Goal: Information Seeking & Learning: Learn about a topic

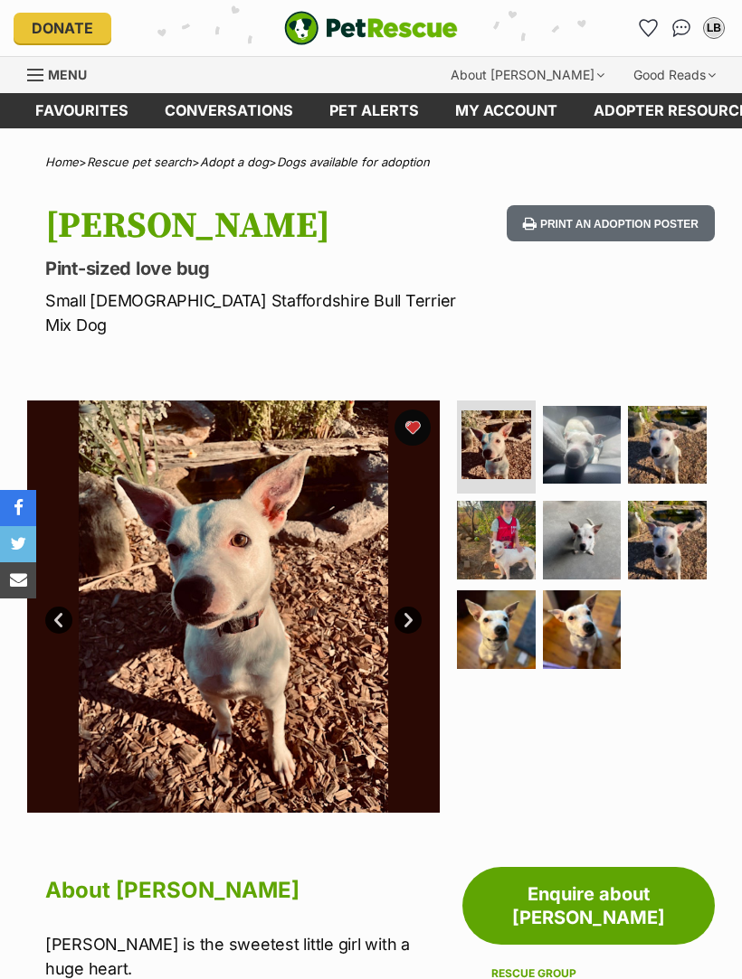
click at [501, 417] on img at bounding box center [496, 446] width 70 height 70
click at [592, 413] on img at bounding box center [582, 445] width 79 height 79
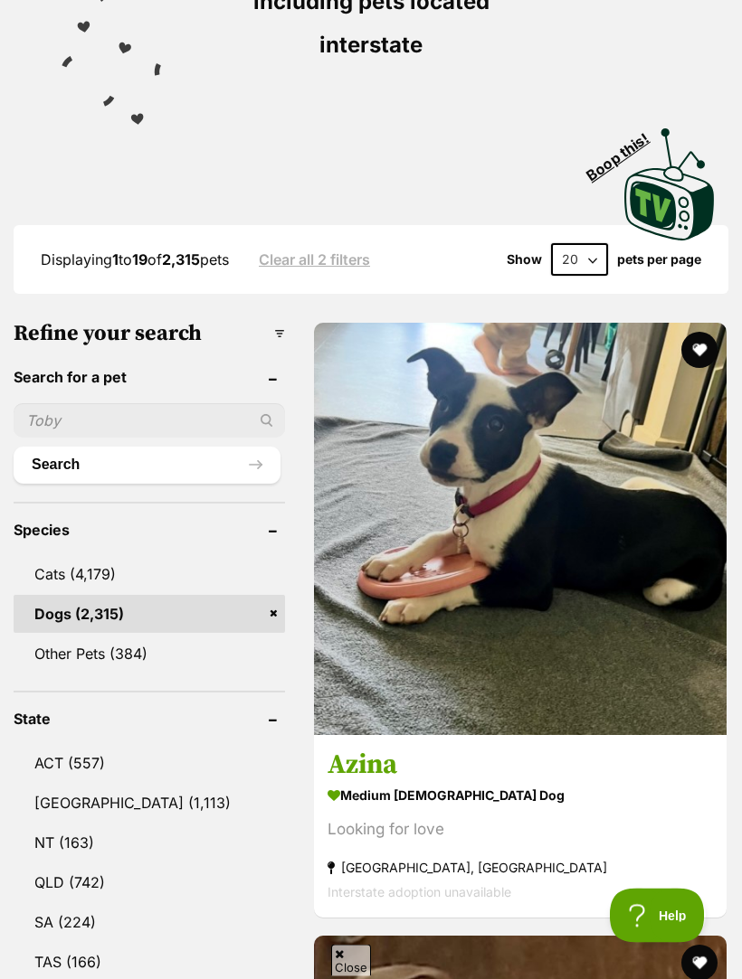
scroll to position [438, 0]
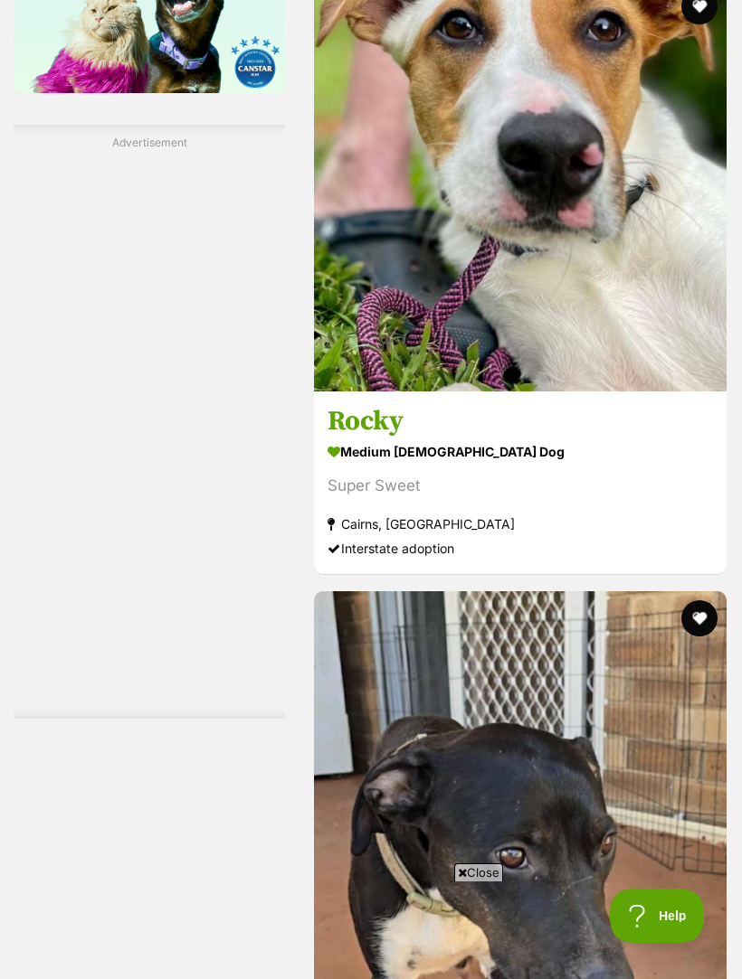
scroll to position [3239, 0]
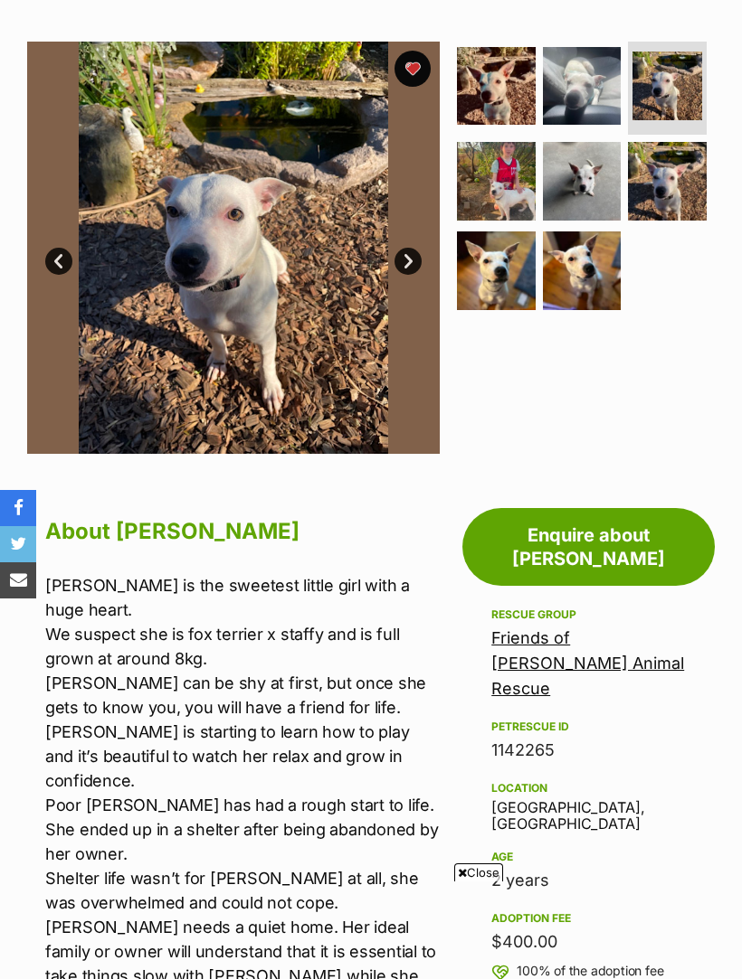
click at [594, 249] on img at bounding box center [582, 271] width 79 height 79
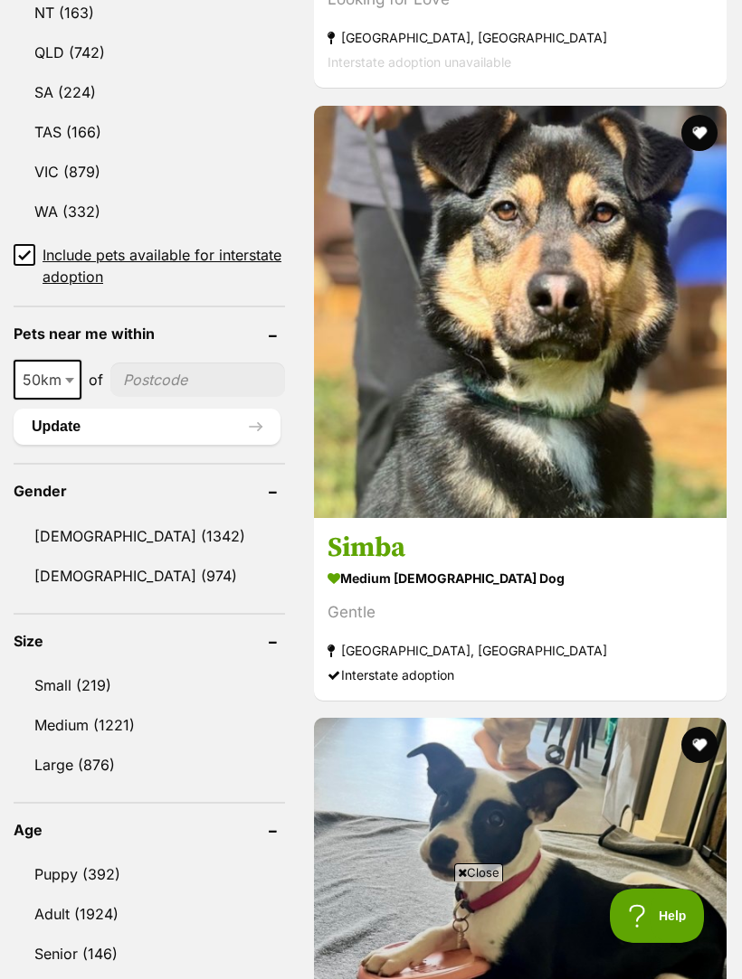
scroll to position [1274, 0]
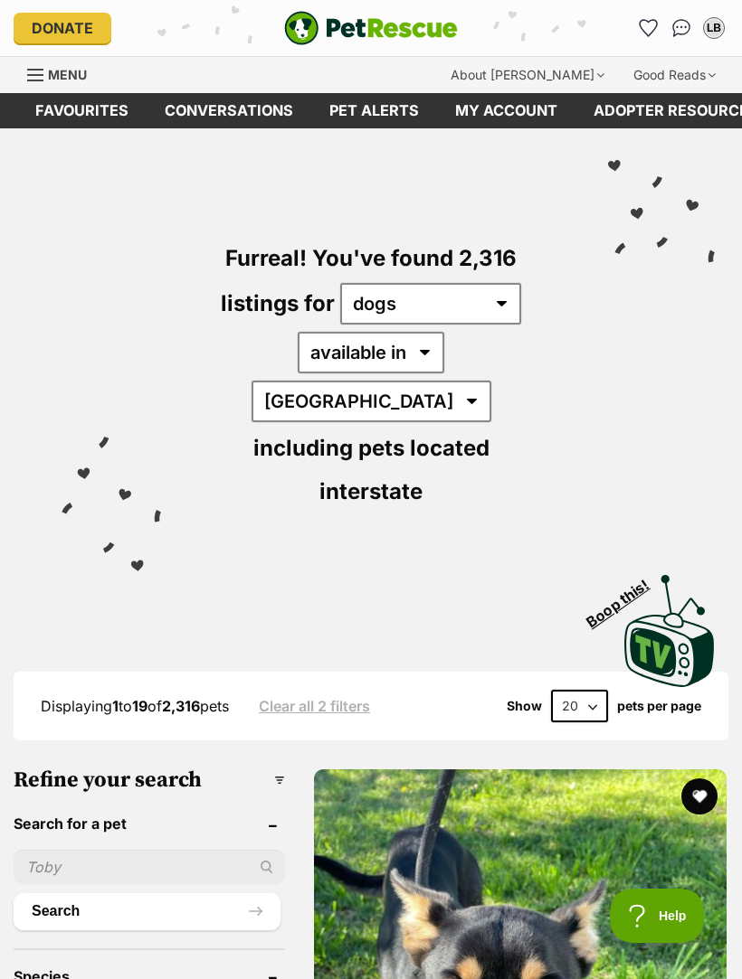
click at [448, 7] on div "Donate PetRescue home LB My account LB Lynne Bohatko Edit profile Log out Pet a…" at bounding box center [371, 28] width 714 height 56
click at [500, 15] on div "LB My account LB Lynne Bohatko Edit profile Log out Pet alerts Pet alert matche…" at bounding box center [609, 28] width 238 height 29
click at [350, 24] on img "PetRescue" at bounding box center [371, 28] width 174 height 34
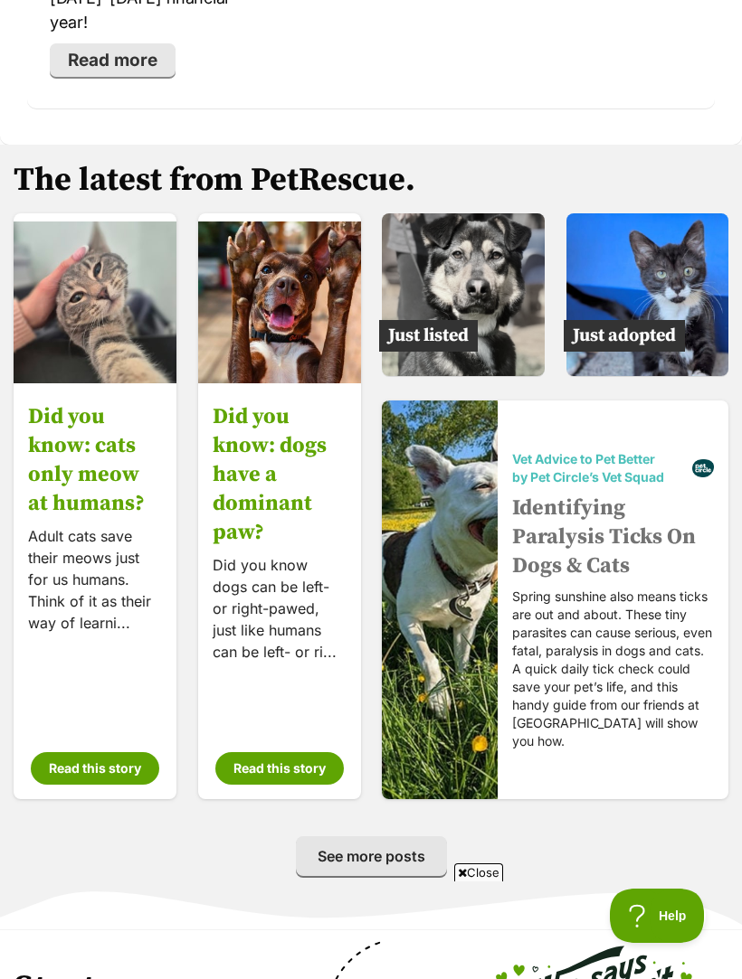
scroll to position [4155, 0]
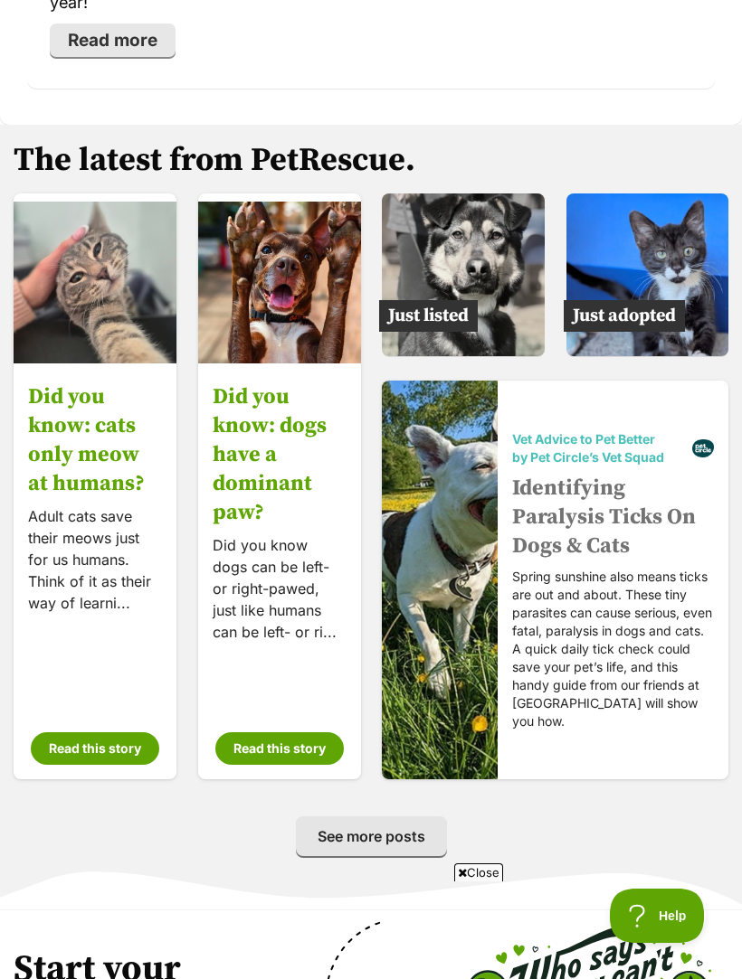
click at [668, 194] on img at bounding box center [647, 275] width 163 height 163
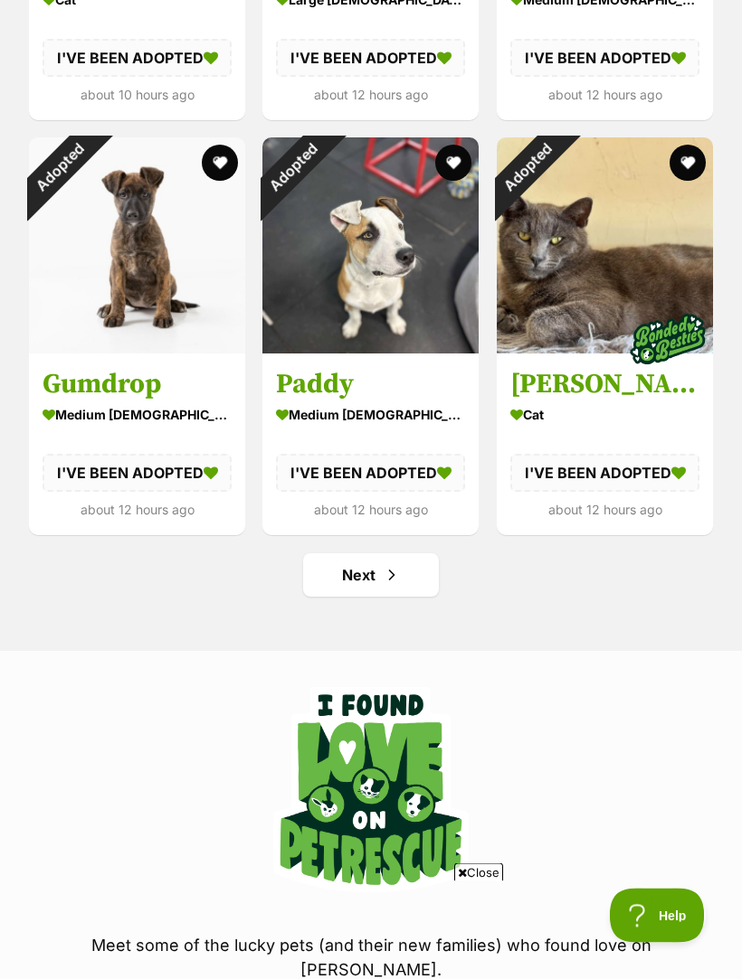
scroll to position [2149, 0]
click at [402, 570] on link "Next" at bounding box center [371, 574] width 136 height 43
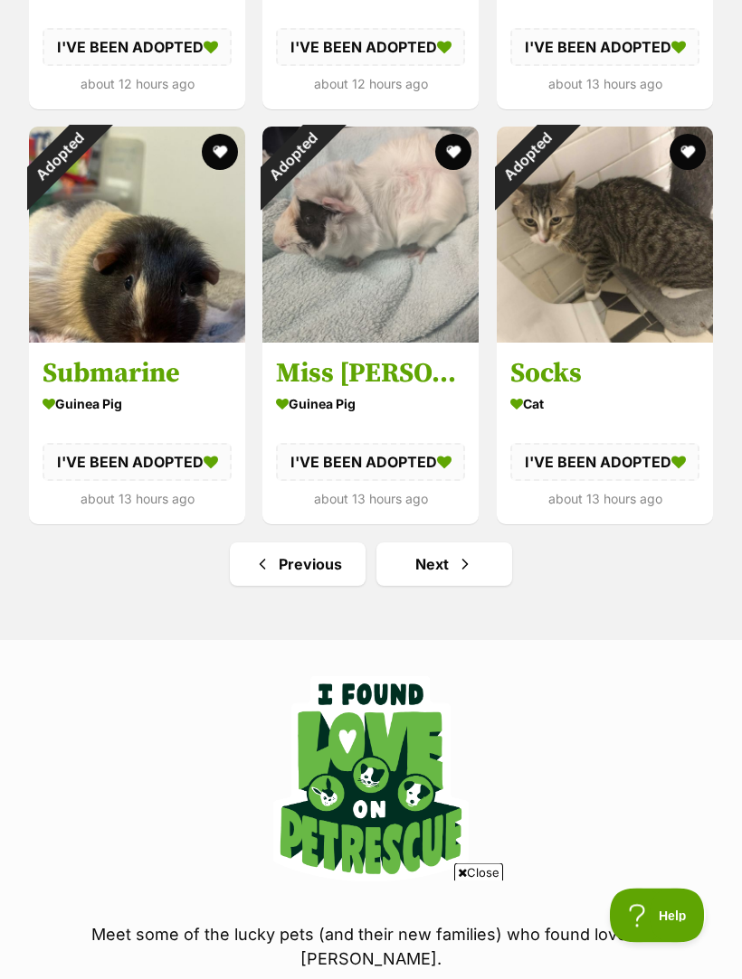
scroll to position [2160, 0]
click at [450, 555] on link "Next" at bounding box center [444, 564] width 136 height 43
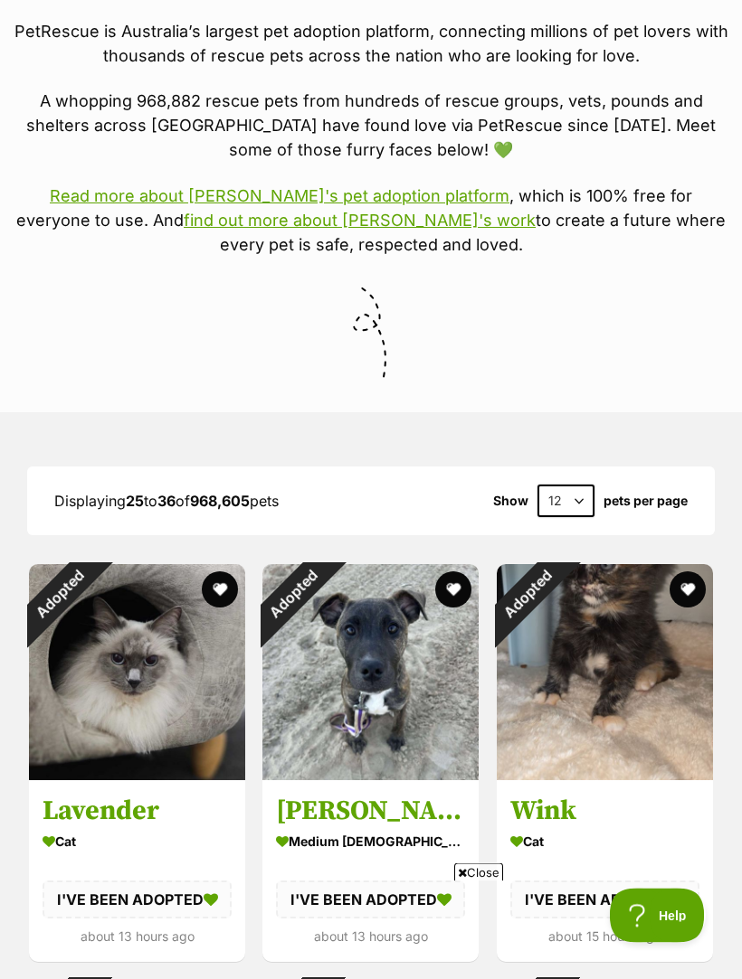
scroll to position [456, 0]
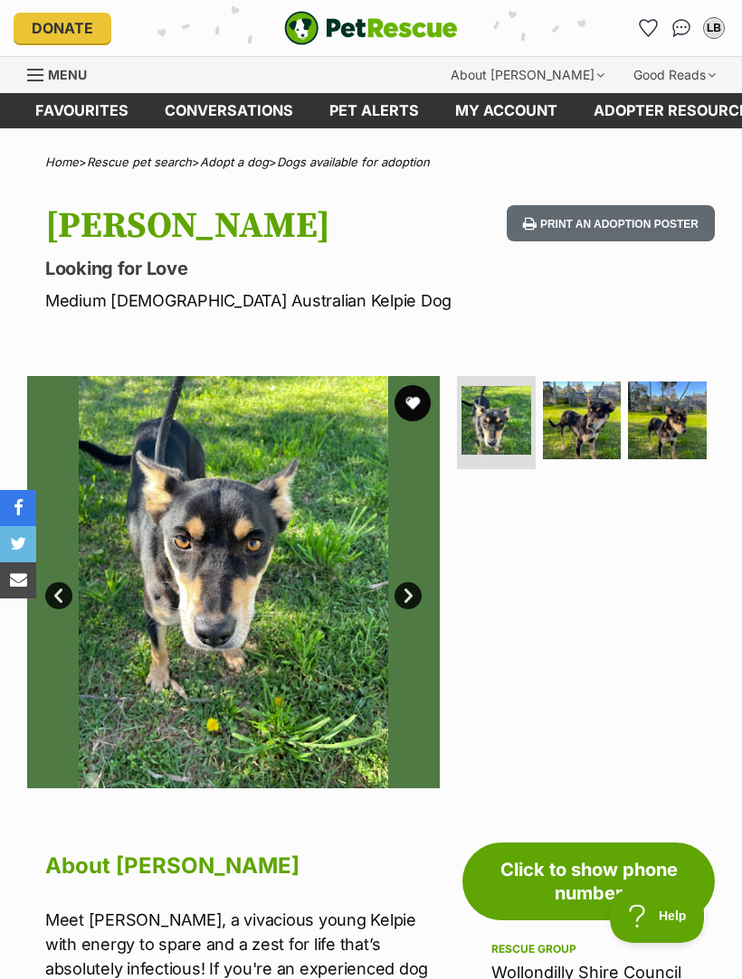
click at [584, 417] on img at bounding box center [582, 421] width 79 height 79
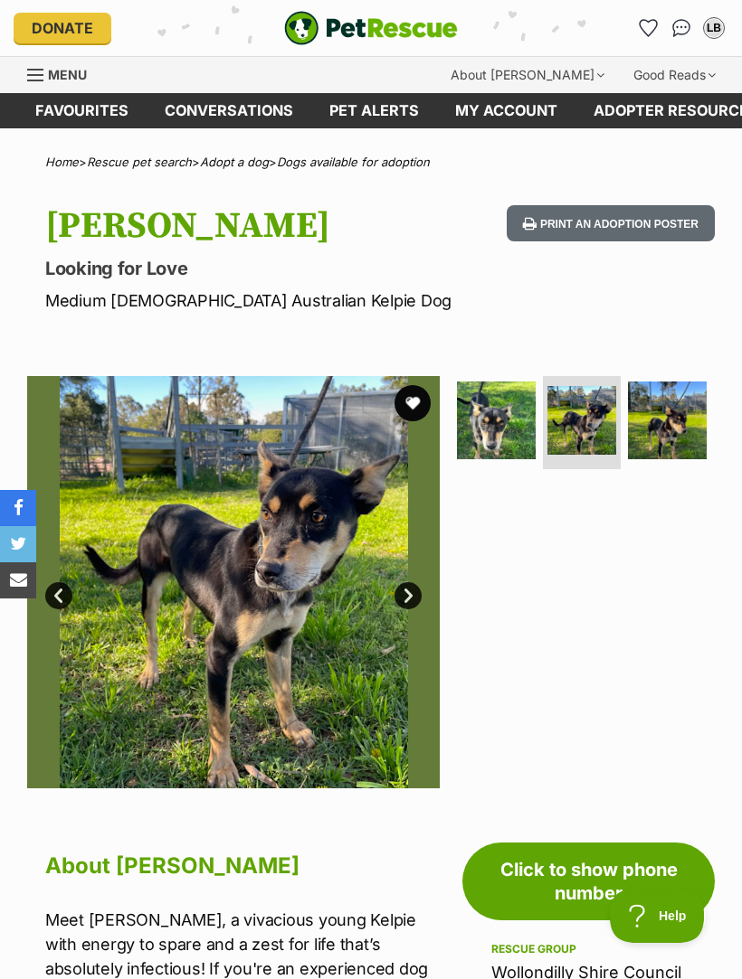
click at [682, 419] on img at bounding box center [667, 421] width 79 height 79
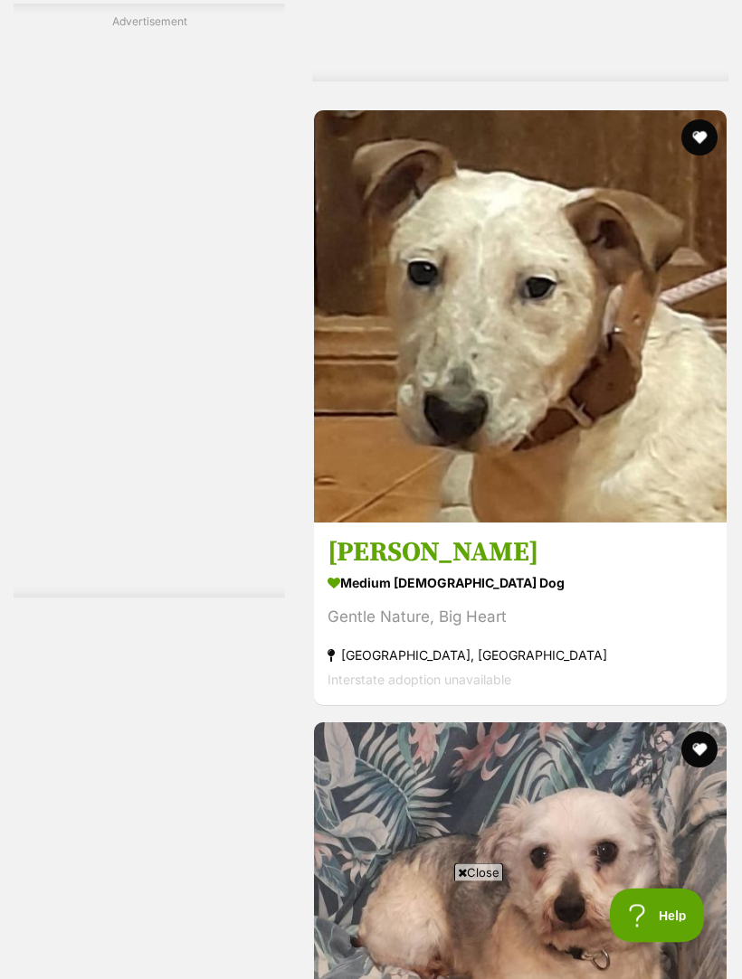
scroll to position [4619, 0]
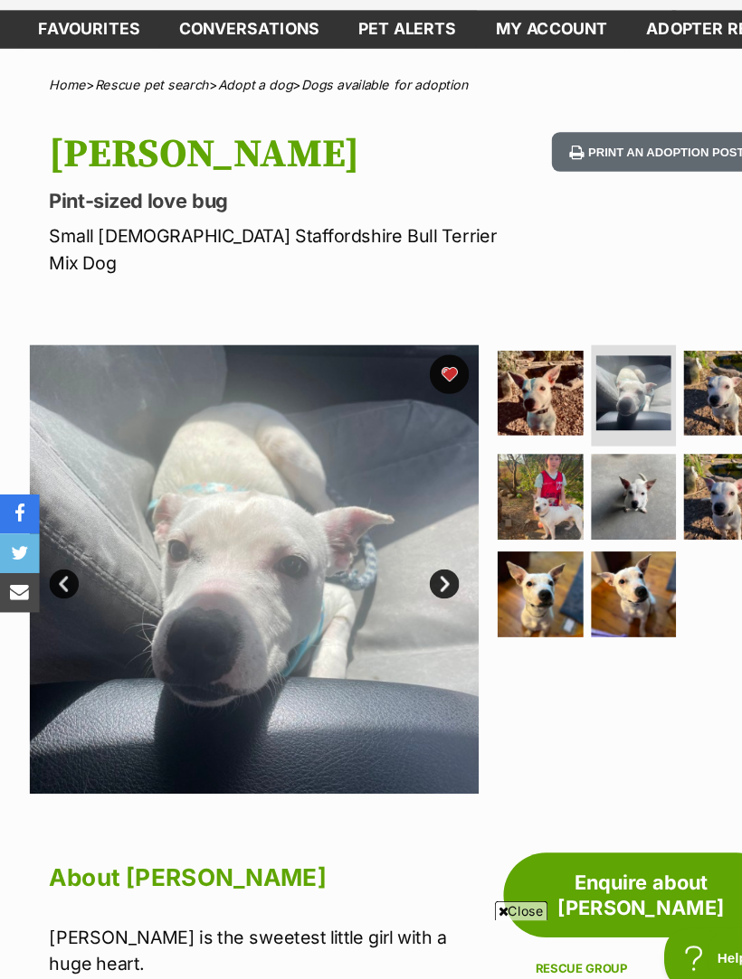
scroll to position [52, 0]
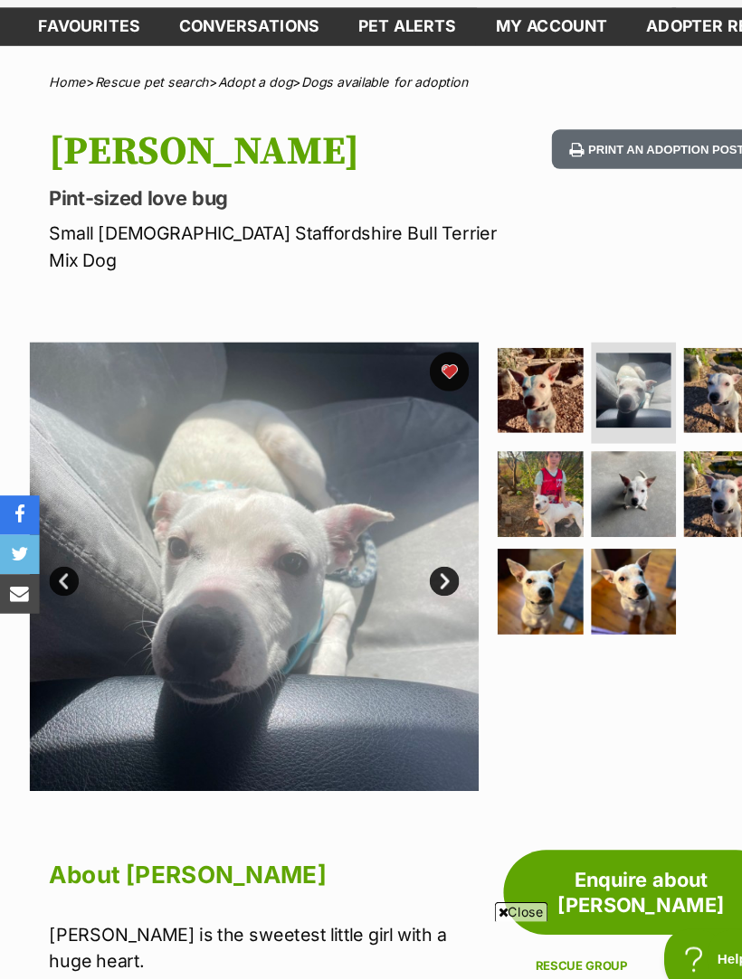
click at [589, 449] on img at bounding box center [582, 488] width 79 height 79
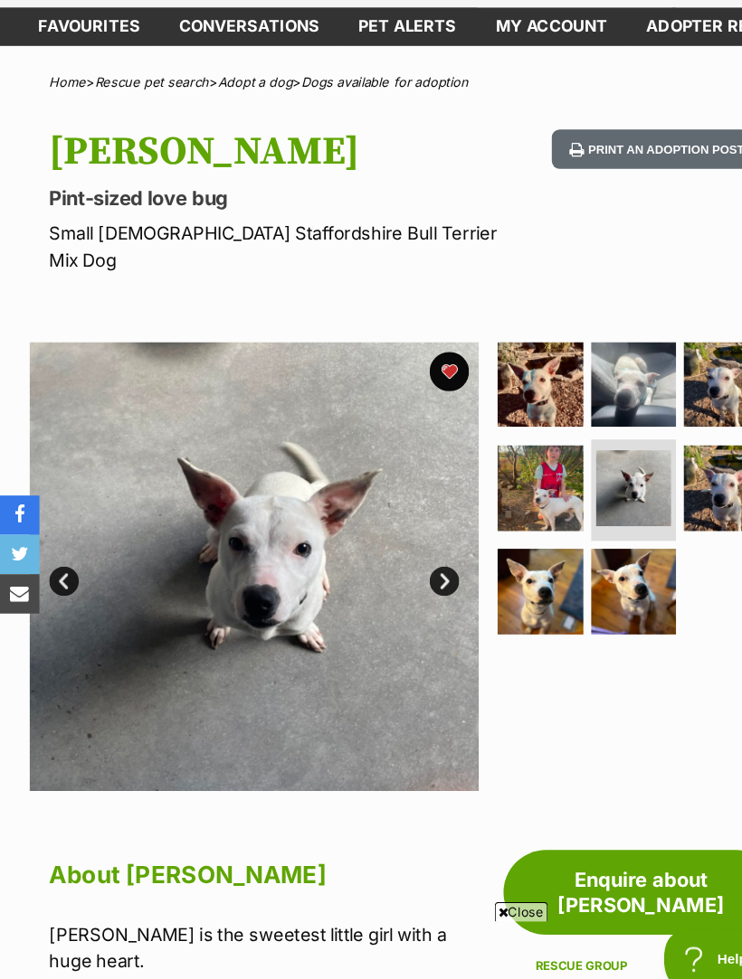
click at [657, 444] on img at bounding box center [667, 483] width 79 height 79
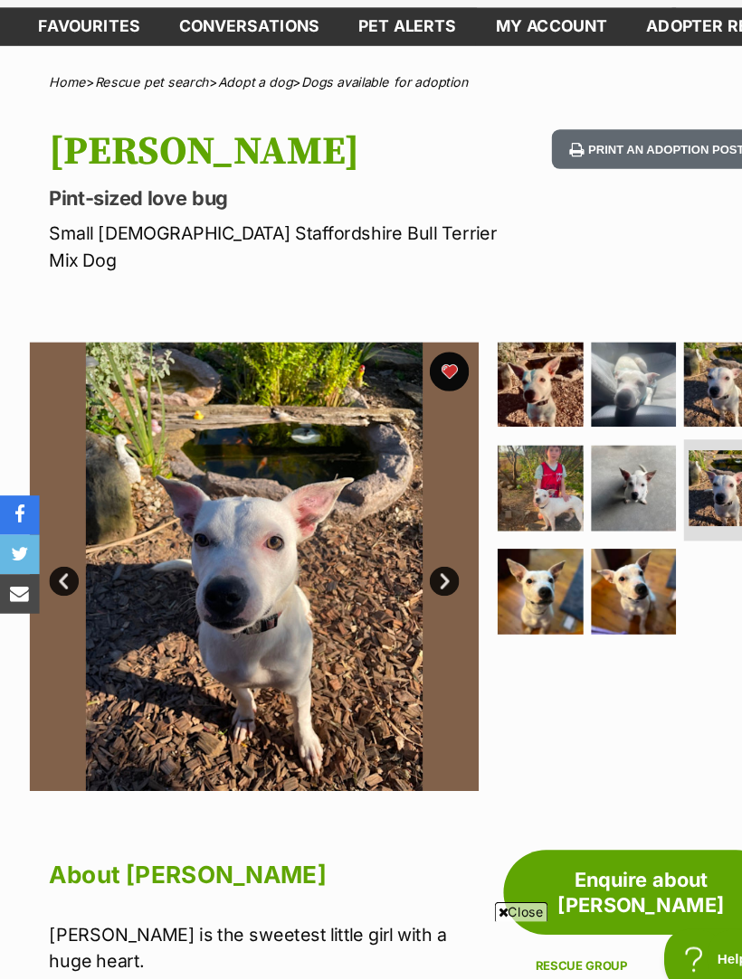
click at [502, 539] on img at bounding box center [496, 578] width 79 height 79
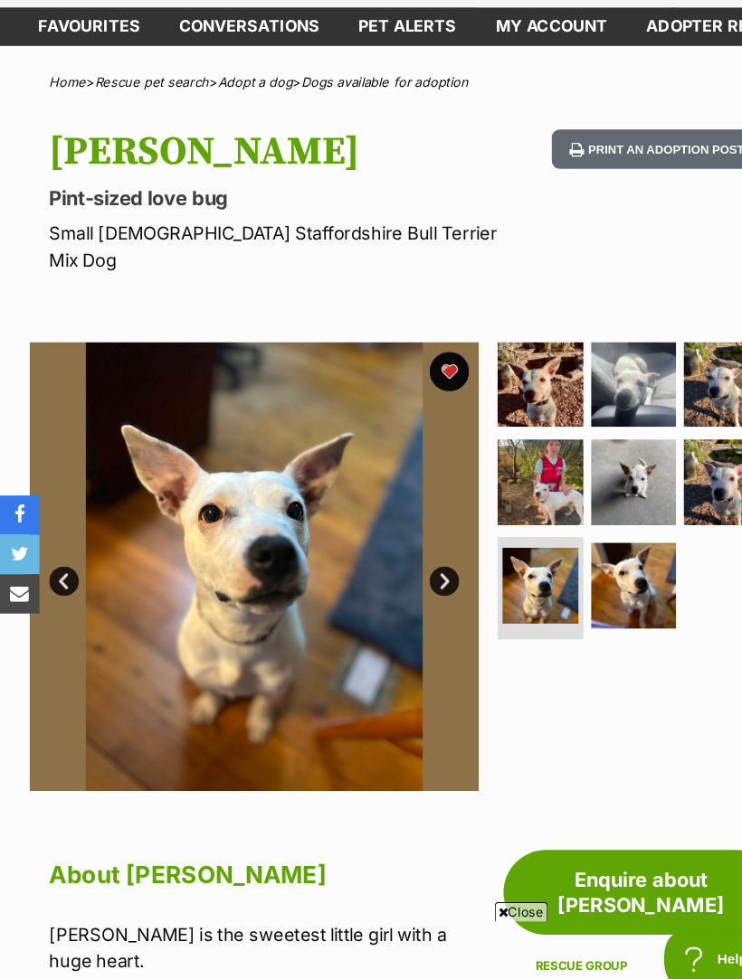
click at [589, 534] on img at bounding box center [582, 573] width 79 height 79
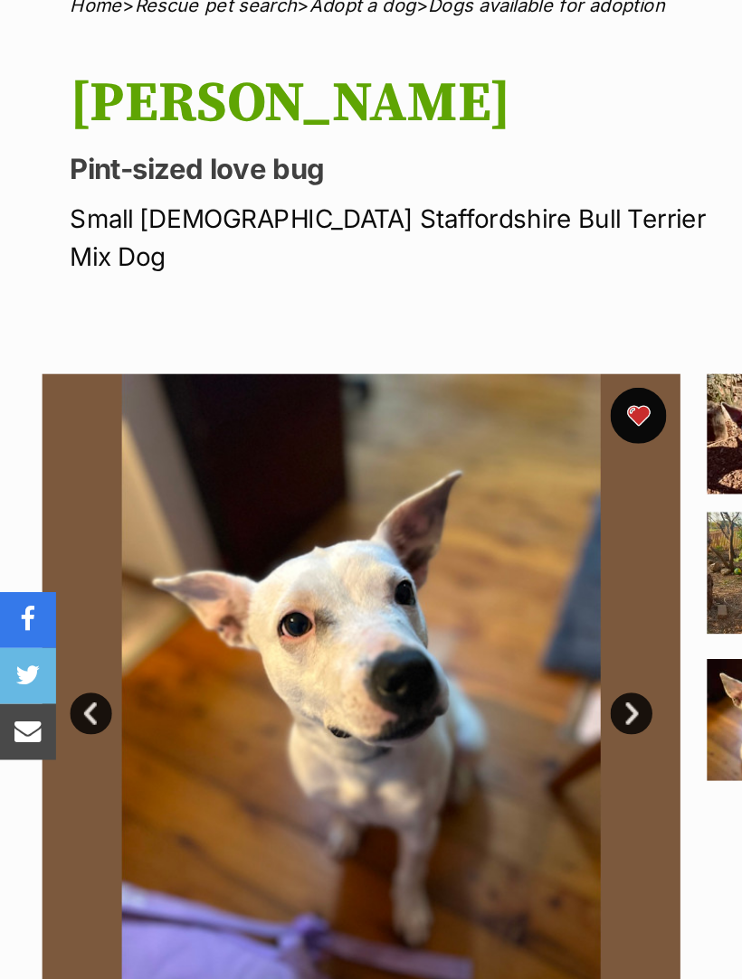
scroll to position [0, 0]
click at [407, 555] on link "Next" at bounding box center [407, 568] width 27 height 27
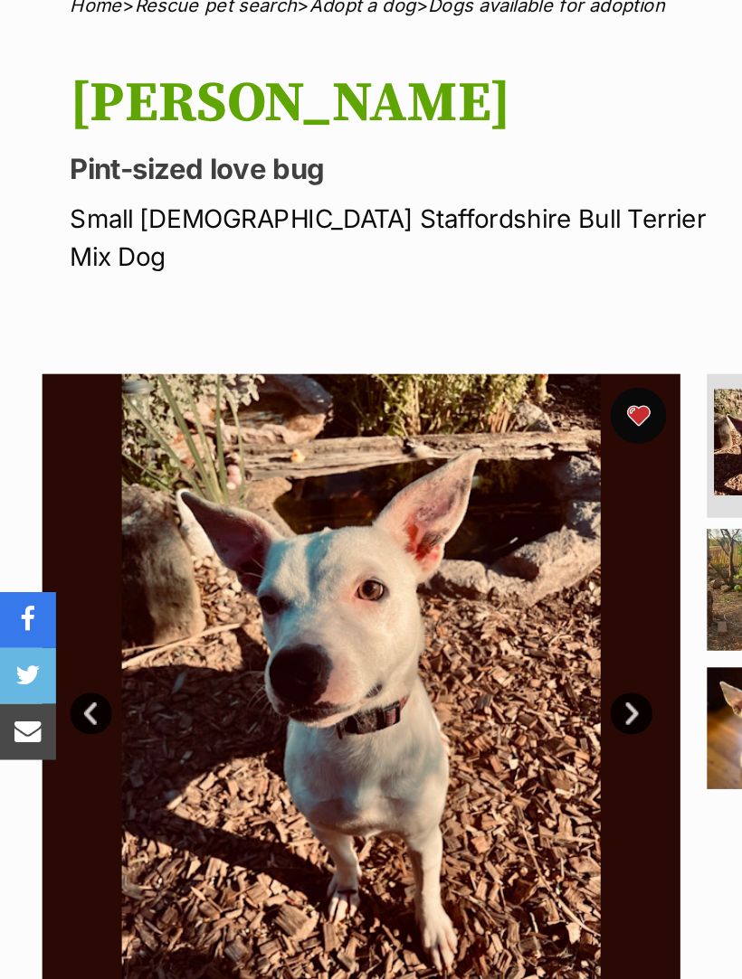
click at [411, 555] on link "Next" at bounding box center [407, 568] width 27 height 27
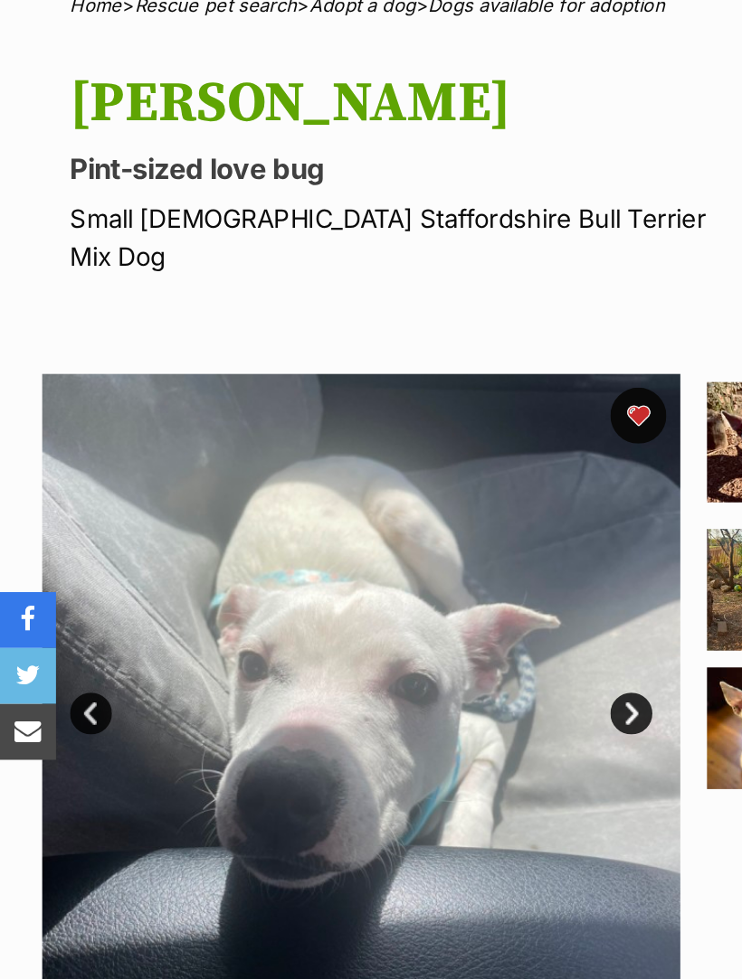
click at [410, 555] on link "Next" at bounding box center [407, 568] width 27 height 27
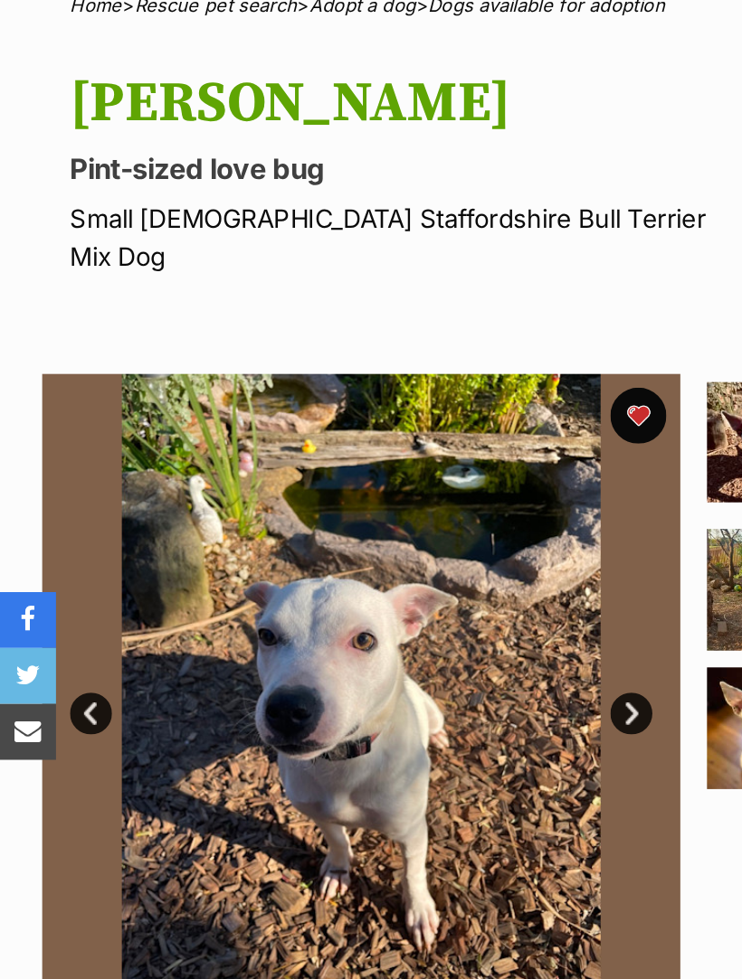
click at [411, 555] on link "Next" at bounding box center [407, 568] width 27 height 27
